Goal: Task Accomplishment & Management: Manage account settings

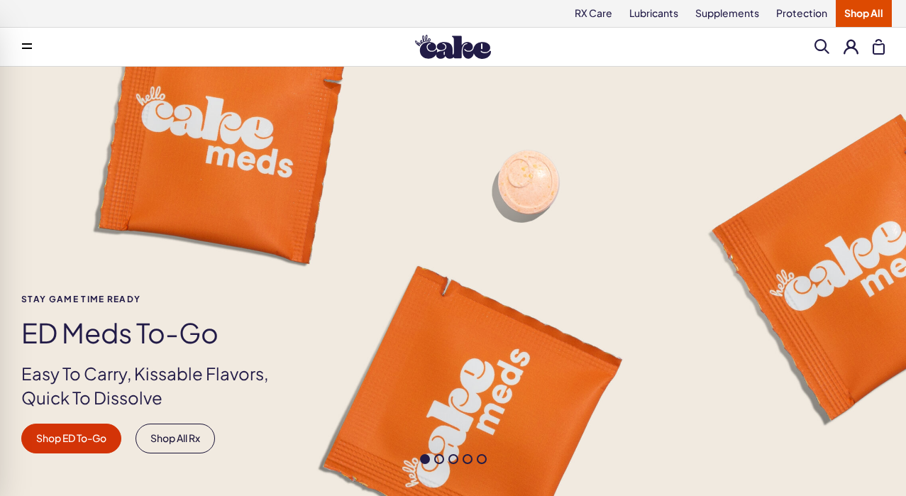
click at [847, 47] on button at bounding box center [851, 46] width 15 height 15
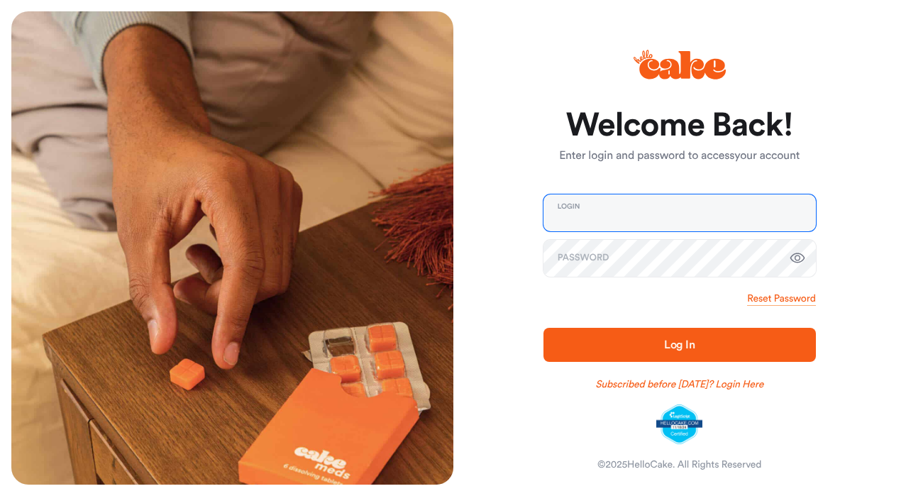
click at [647, 214] on input "email" at bounding box center [680, 212] width 273 height 37
type input "**********"
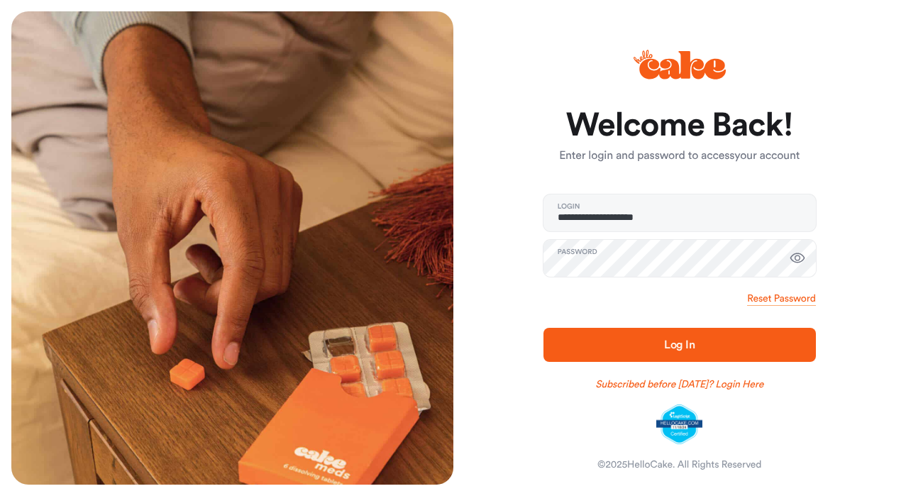
click at [701, 348] on span "Log In" at bounding box center [679, 344] width 227 height 17
click at [544, 328] on button "Log In" at bounding box center [680, 345] width 273 height 34
click at [683, 341] on span "Log In" at bounding box center [679, 344] width 31 height 11
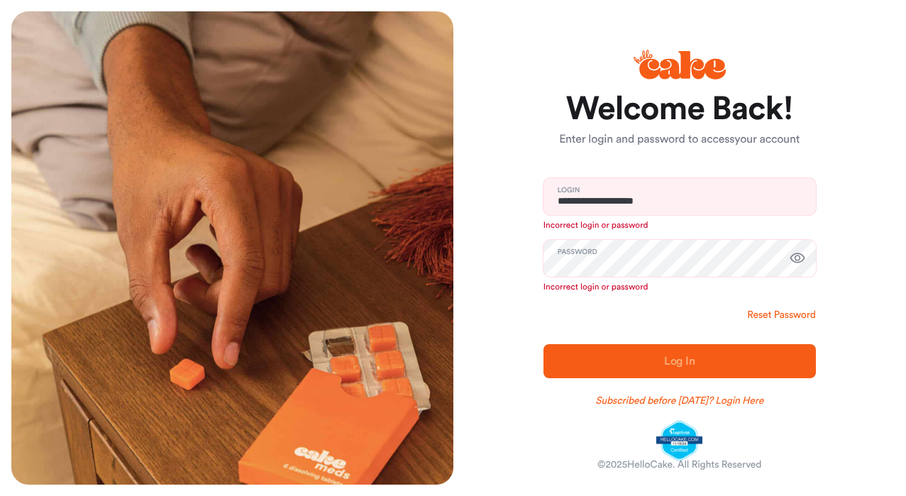
click at [793, 318] on link "Reset Password" at bounding box center [781, 315] width 68 height 14
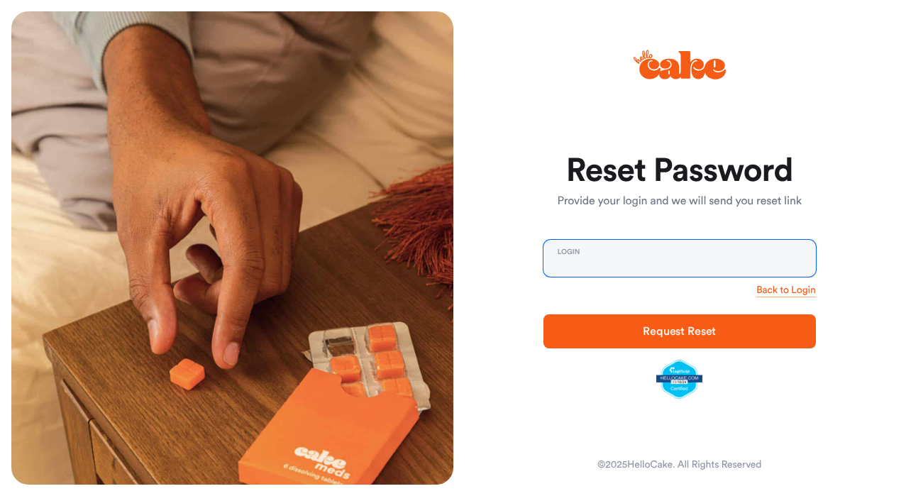
click at [611, 265] on input "email" at bounding box center [680, 258] width 273 height 37
type input "**********"
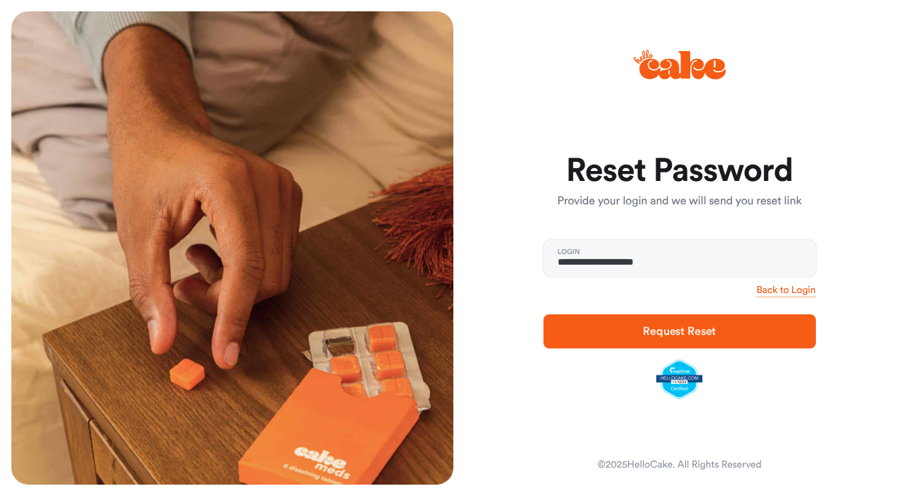
click at [667, 331] on span "Request Reset" at bounding box center [679, 331] width 73 height 11
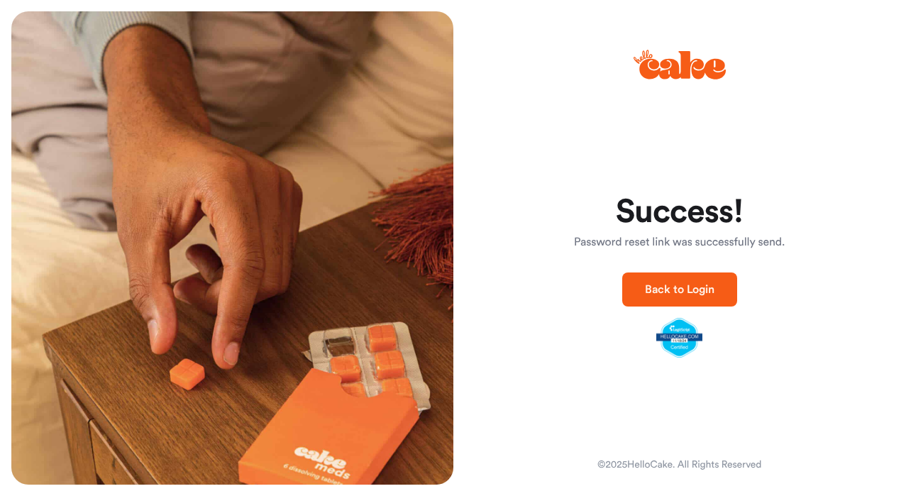
click at [706, 298] on button "Back to Login" at bounding box center [679, 290] width 115 height 34
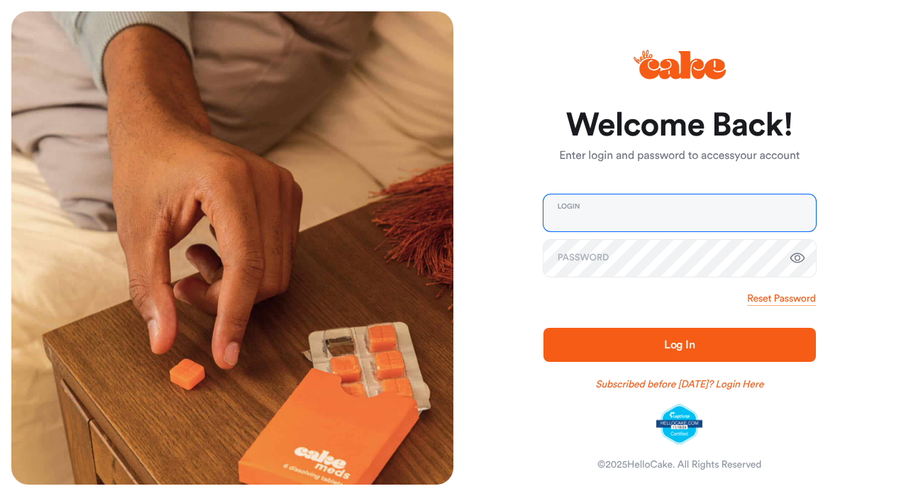
click at [669, 216] on input "email" at bounding box center [680, 212] width 273 height 37
type input "**********"
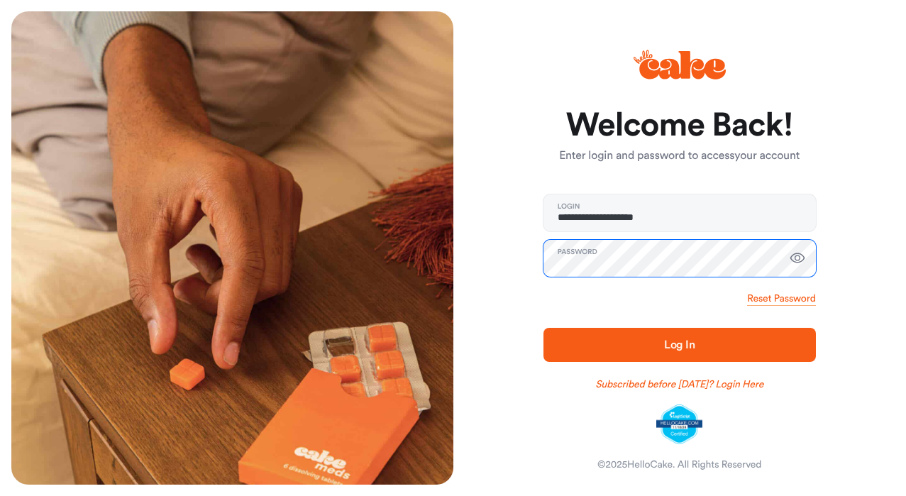
click at [544, 328] on button "Log In" at bounding box center [680, 345] width 273 height 34
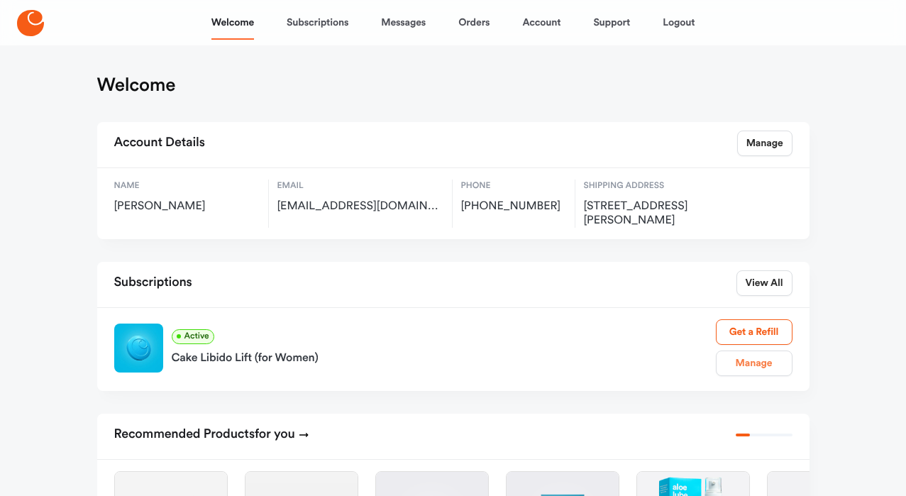
click at [753, 371] on link "Manage" at bounding box center [754, 364] width 77 height 26
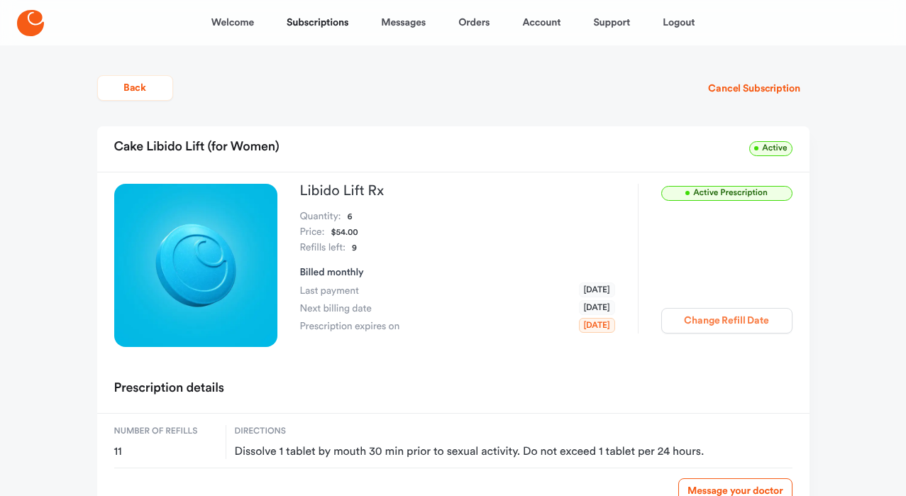
click at [739, 322] on button "Change Refill Date" at bounding box center [726, 321] width 131 height 26
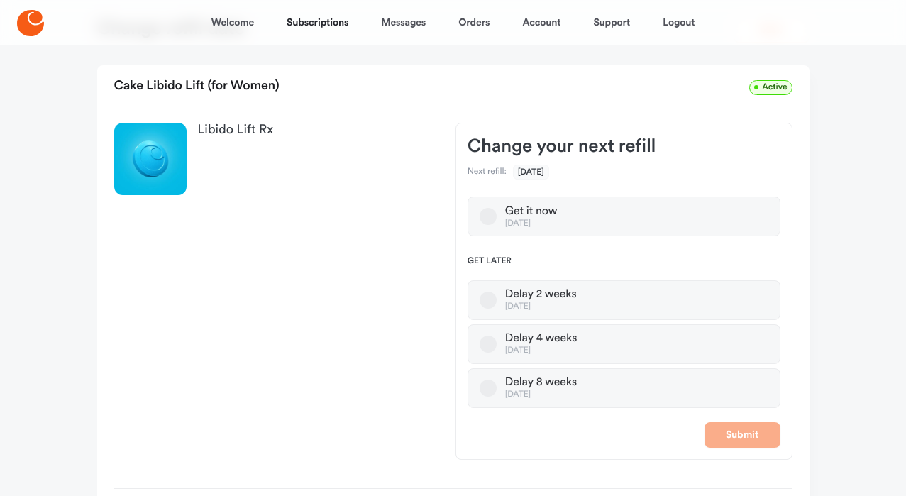
scroll to position [58, 0]
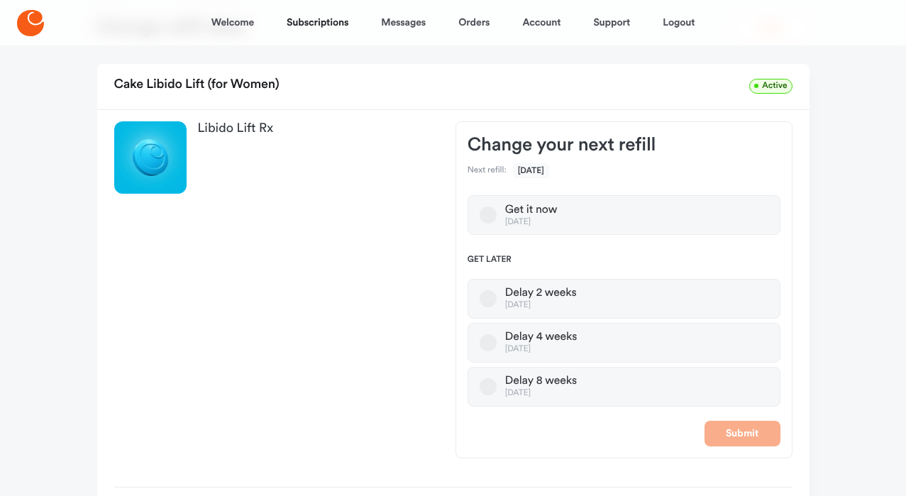
click at [486, 390] on button "Delay 8 weeks Jan 08, 2026" at bounding box center [488, 386] width 17 height 17
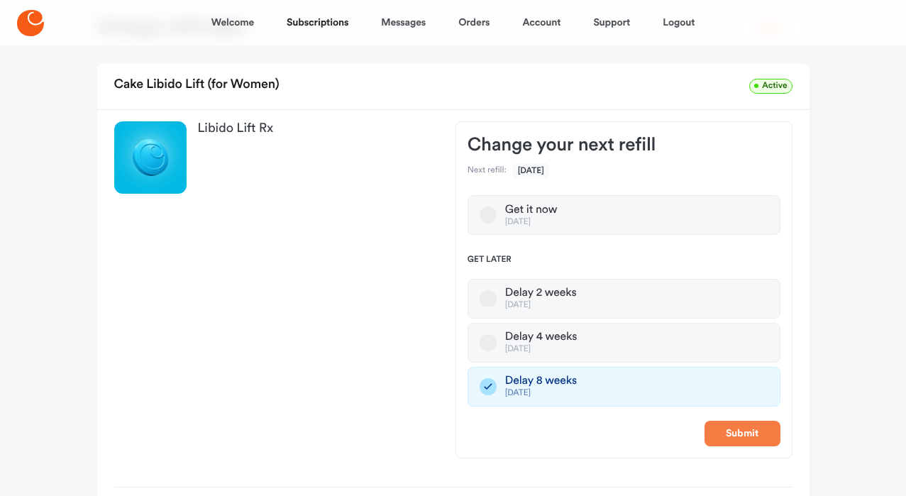
click at [755, 439] on button "Submit" at bounding box center [743, 434] width 76 height 26
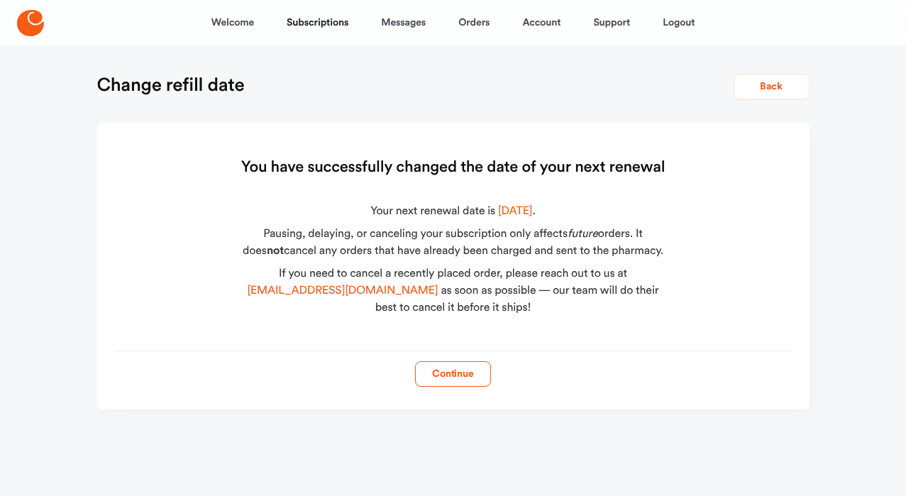
scroll to position [0, 0]
click at [461, 381] on button "Continue" at bounding box center [453, 374] width 76 height 26
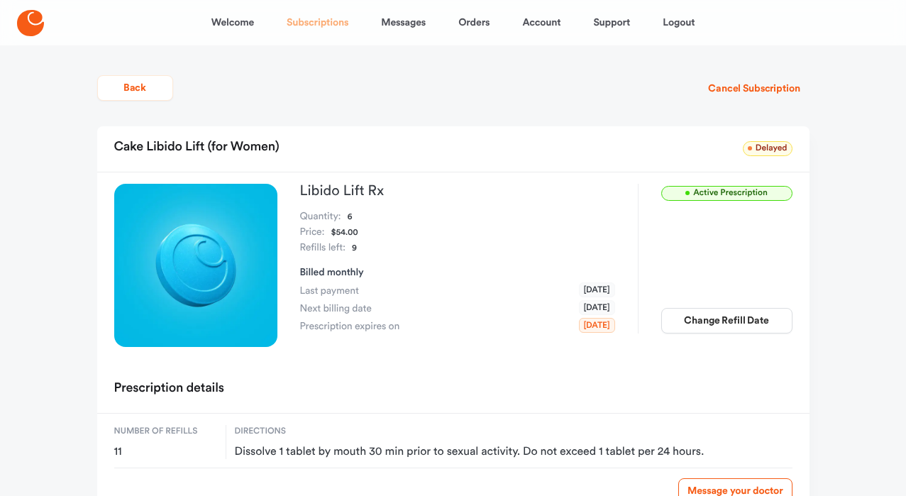
click at [334, 21] on link "Subscriptions" at bounding box center [318, 23] width 62 height 34
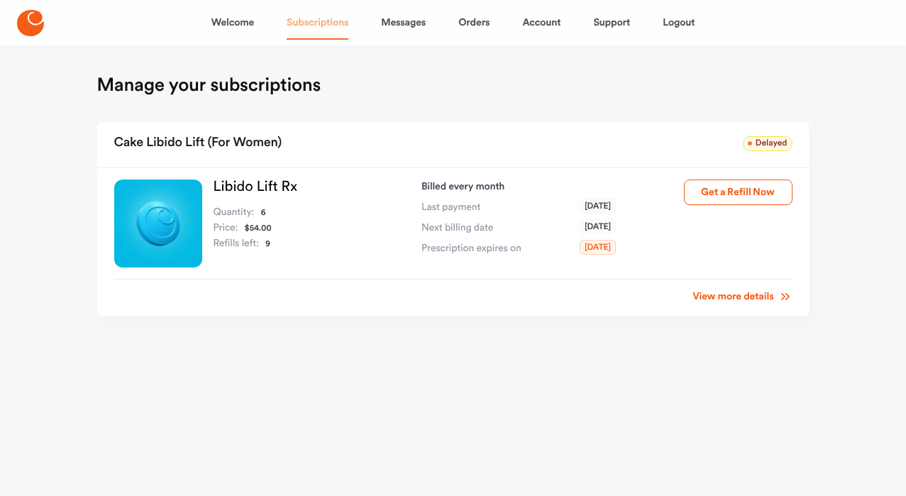
click at [334, 21] on link "Subscriptions" at bounding box center [318, 23] width 62 height 34
click at [33, 23] on icon at bounding box center [30, 23] width 27 height 26
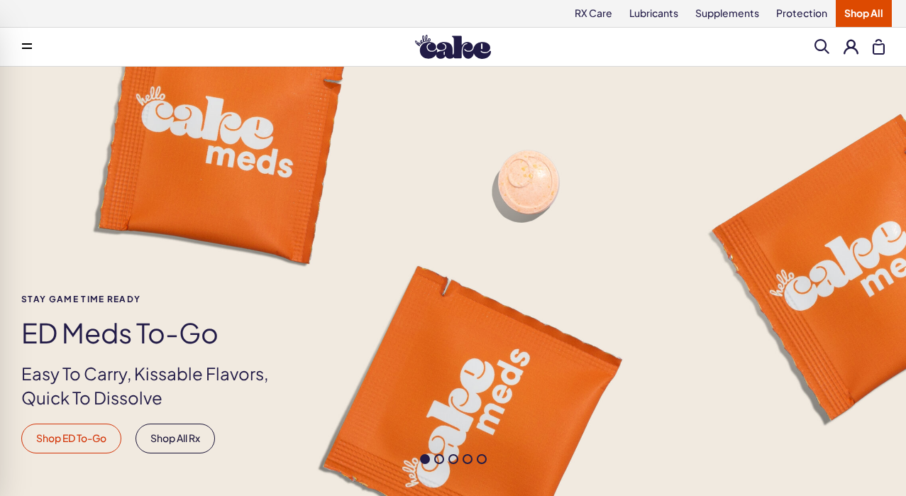
click at [70, 446] on link "Shop ED To-Go" at bounding box center [71, 439] width 100 height 30
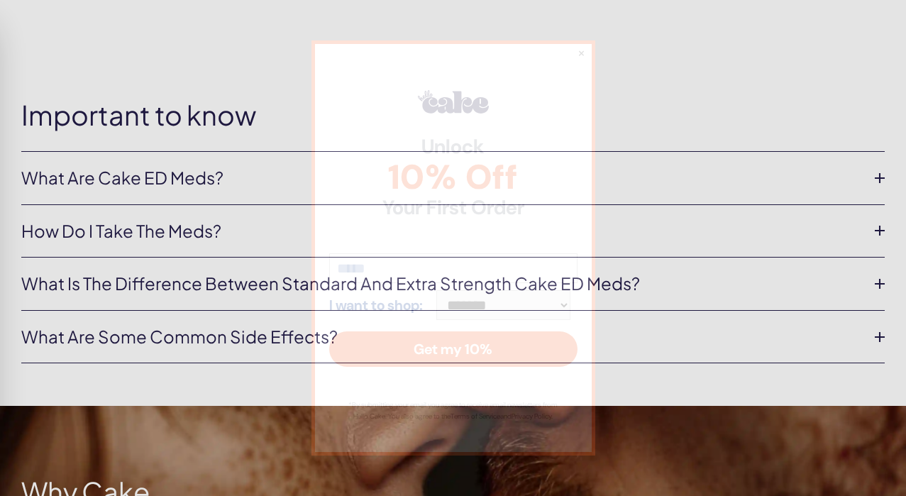
scroll to position [882, 0]
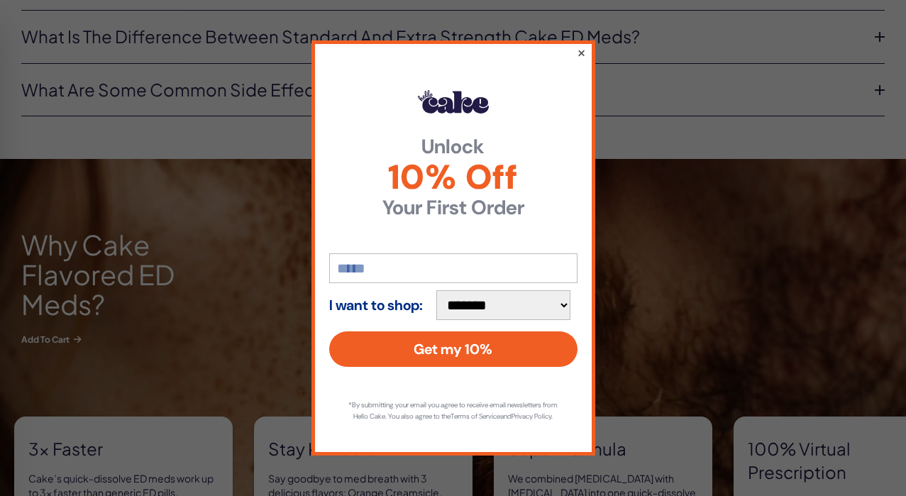
click at [578, 49] on button "×" at bounding box center [580, 52] width 9 height 17
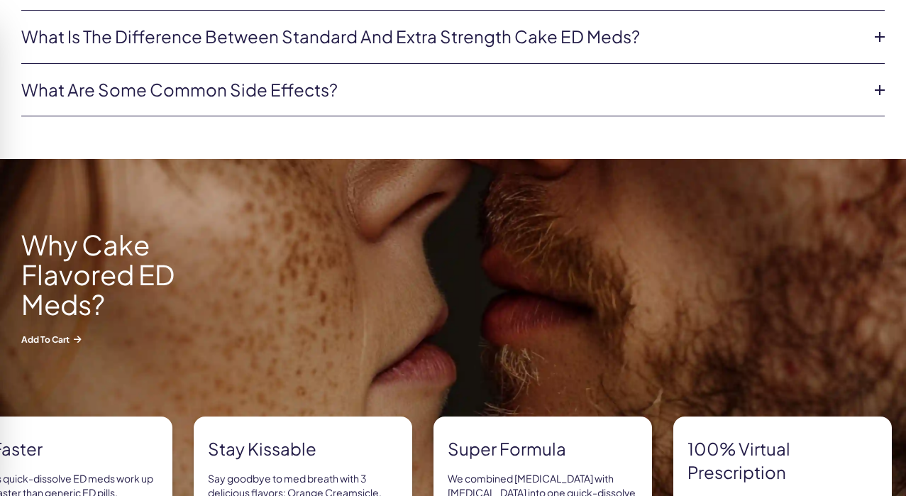
click at [579, 38] on link "What is the difference between Standard and Extra Strength Cake ED meds?" at bounding box center [441, 37] width 841 height 24
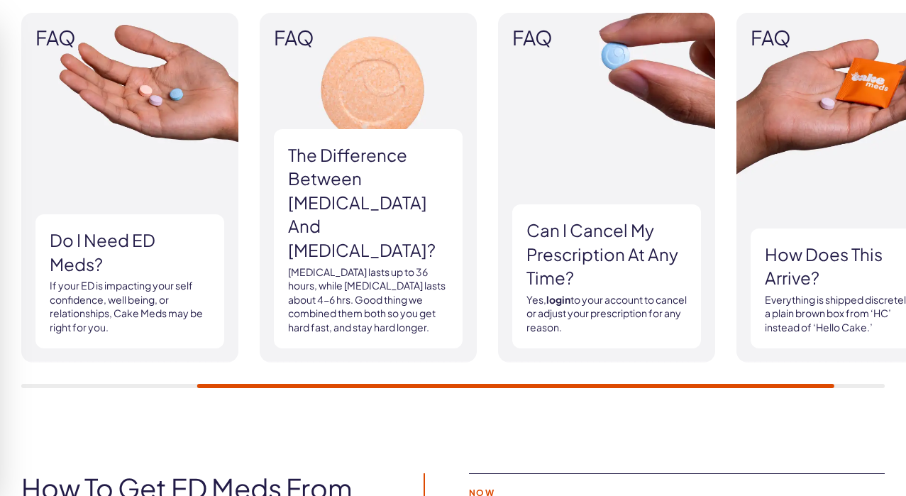
scroll to position [2341, 0]
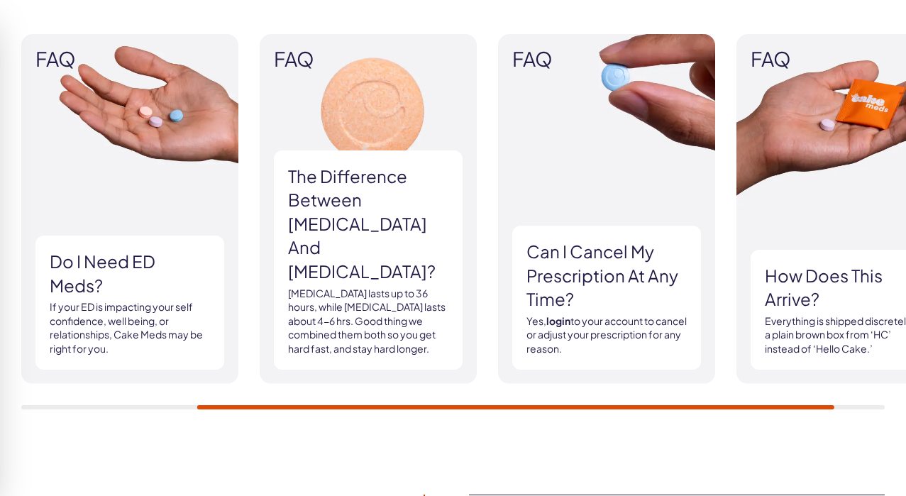
click at [403, 265] on h3 "The difference between [MEDICAL_DATA] and [MEDICAL_DATA]?" at bounding box center [368, 224] width 160 height 119
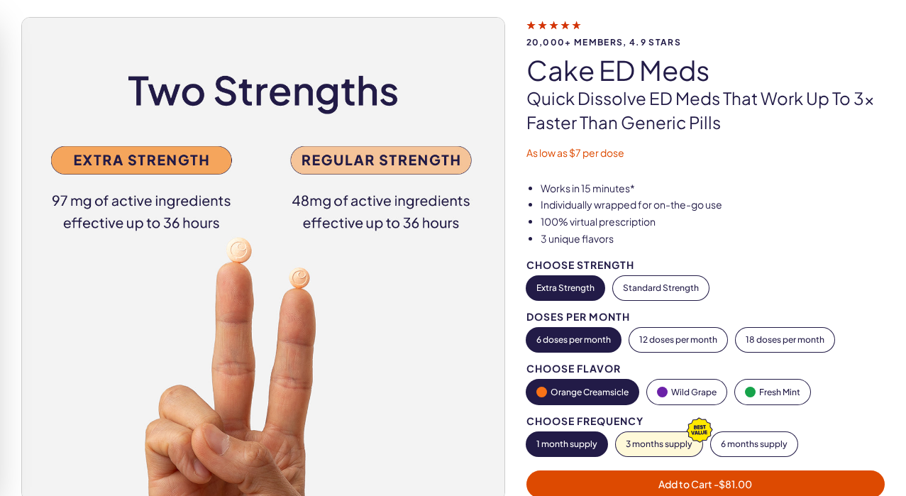
scroll to position [17, 0]
